Goal: Task Accomplishment & Management: Manage account settings

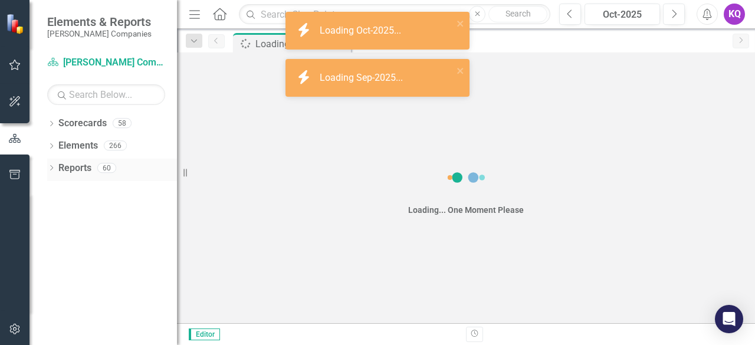
click at [56, 169] on div "Dropdown Reports 60" at bounding box center [112, 170] width 130 height 22
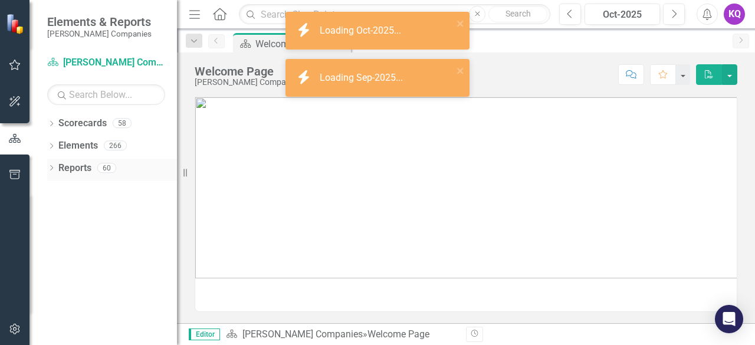
click at [47, 167] on icon "Dropdown" at bounding box center [51, 169] width 8 height 6
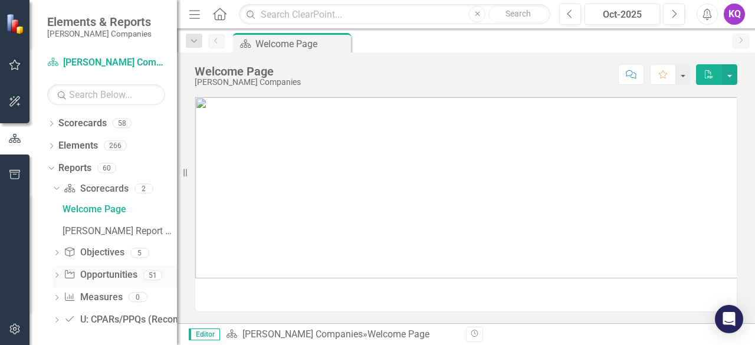
click at [62, 276] on div "Dropdown Opportunity Opportunities 51" at bounding box center [114, 276] width 124 height 22
click at [57, 278] on icon "Dropdown" at bounding box center [56, 276] width 8 height 6
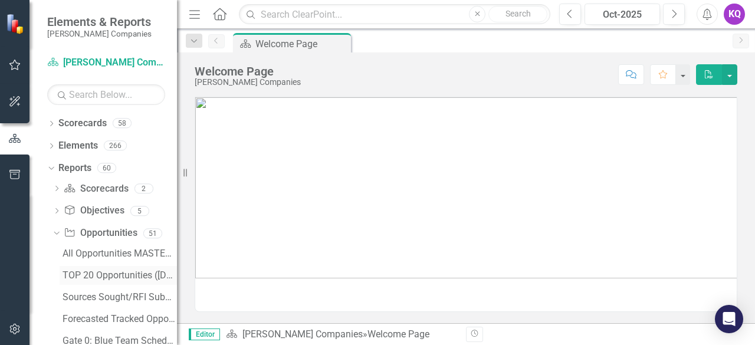
click at [82, 276] on div "TOP 20 Opportunities ([DATE] Process)" at bounding box center [119, 275] width 114 height 11
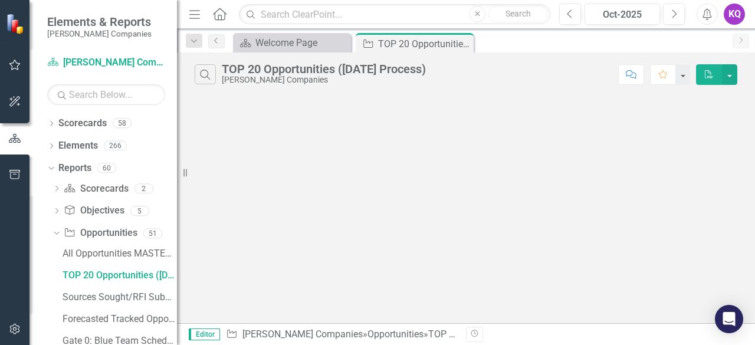
click at [189, 15] on icon "Menu" at bounding box center [194, 14] width 15 height 12
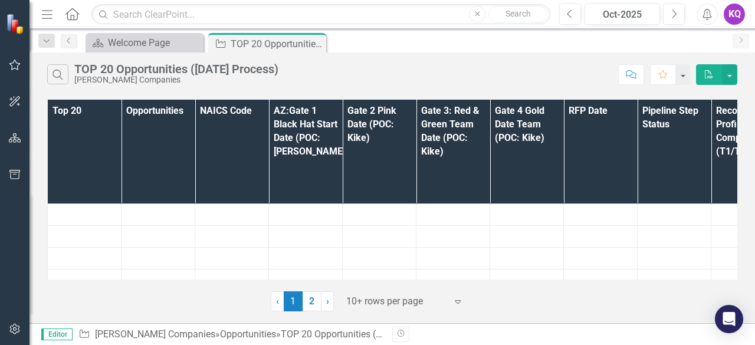
click at [376, 315] on div "Search TOP 20 Opportunities ([DATE] Process) [PERSON_NAME] Companies Comment Fa…" at bounding box center [391, 187] width 725 height 271
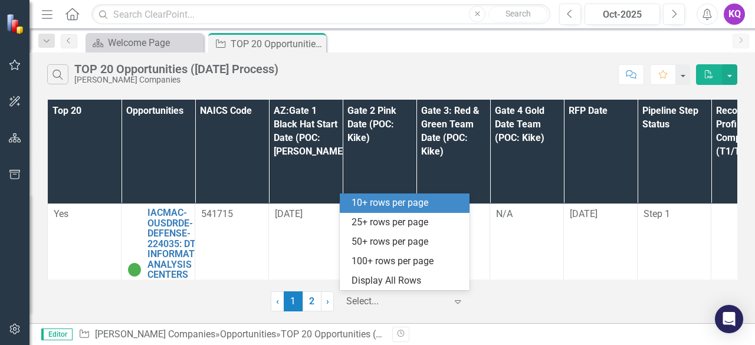
click at [377, 300] on div at bounding box center [396, 302] width 100 height 16
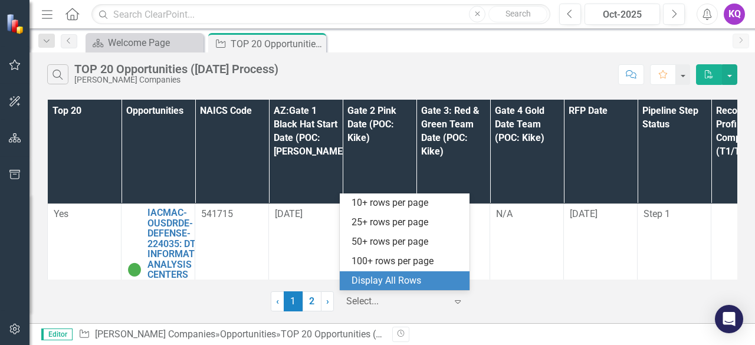
click at [411, 289] on div "Display All Rows" at bounding box center [405, 280] width 130 height 19
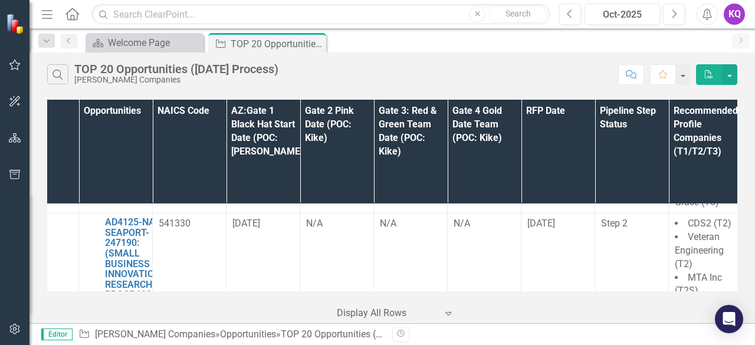
scroll to position [1061, 0]
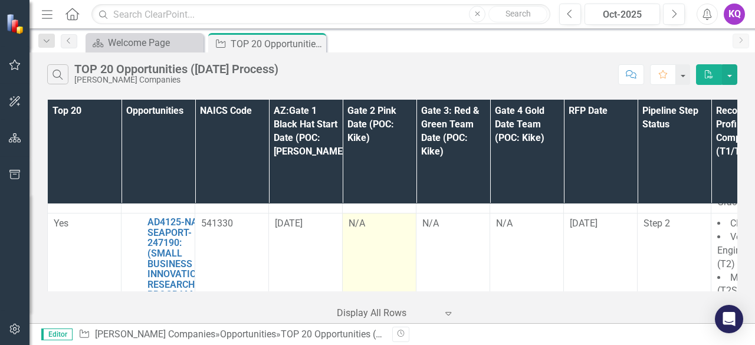
click at [366, 217] on div "N/A" at bounding box center [378, 224] width 61 height 14
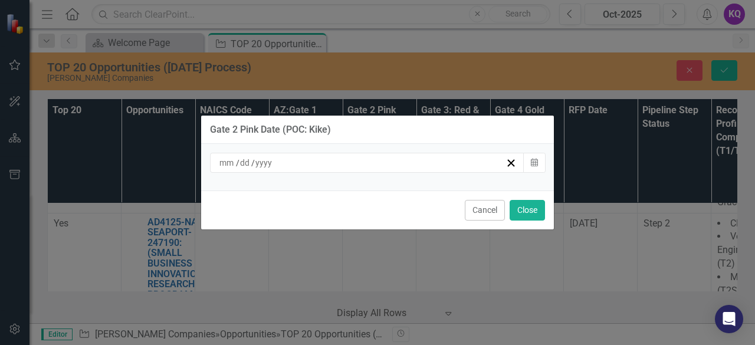
click at [231, 170] on div "/ /" at bounding box center [367, 163] width 314 height 20
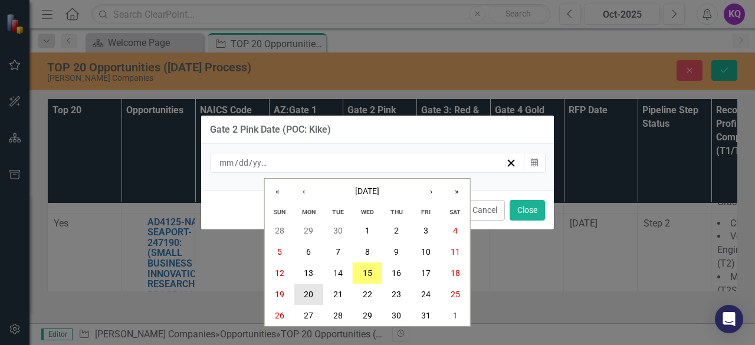
click at [315, 302] on button "20" at bounding box center [308, 294] width 29 height 21
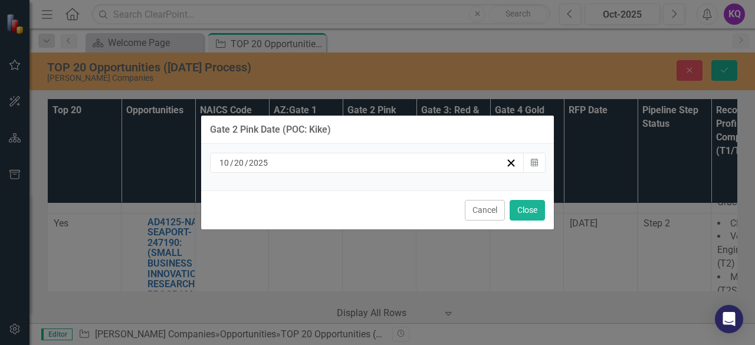
click at [420, 168] on div "[DATE]" at bounding box center [362, 163] width 288 height 12
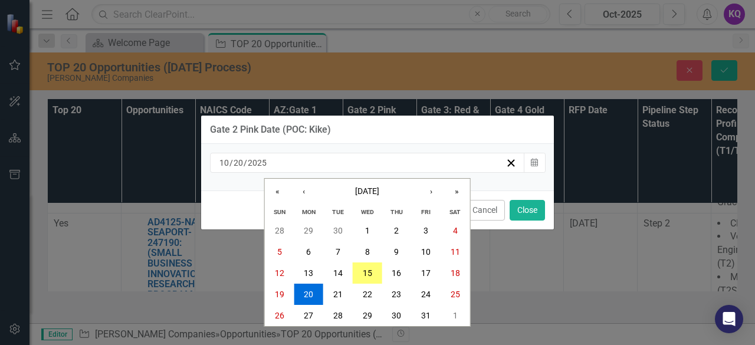
click at [577, 148] on div "Gate 2 Pink Date (POC: Kike) [DATE] [DATE] « ‹ [DATE] › » Sun Mon Tue Wed Thu F…" at bounding box center [377, 172] width 755 height 345
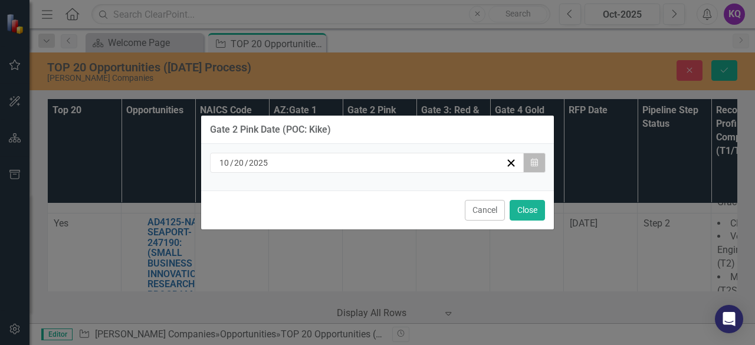
click at [539, 163] on button "Calendar" at bounding box center [534, 163] width 22 height 20
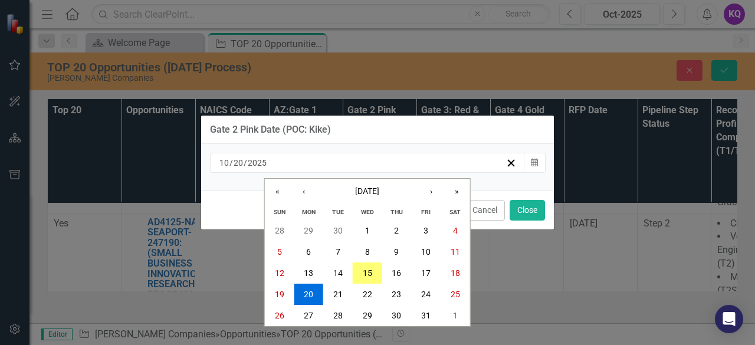
click at [579, 226] on div "Gate 2 Pink Date (POC: Kike) [DATE] [DATE] « ‹ [DATE] › » Sun Mon Tue Wed Thu F…" at bounding box center [377, 172] width 755 height 345
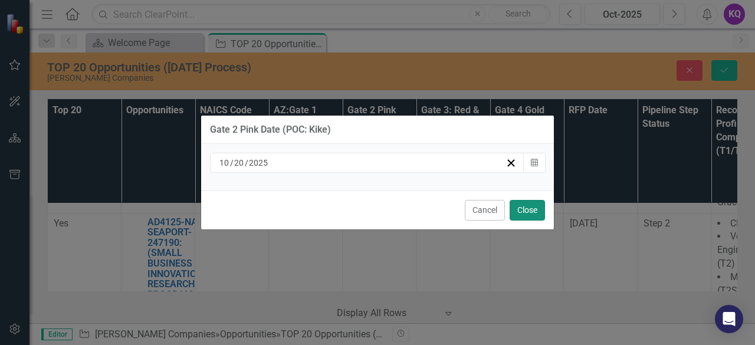
click at [531, 207] on button "Close" at bounding box center [526, 210] width 35 height 21
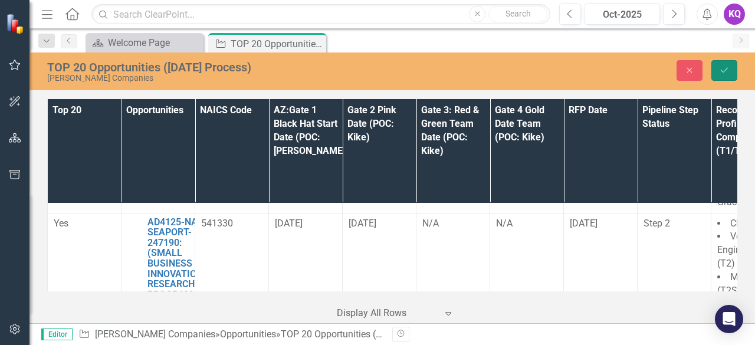
click at [730, 73] on button "Save" at bounding box center [724, 70] width 26 height 21
